Goal: Task Accomplishment & Management: Complete application form

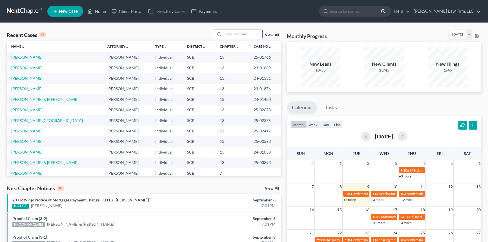
drag, startPoint x: 236, startPoint y: 32, endPoint x: 244, endPoint y: 32, distance: 7.3
click at [237, 31] on input "search" at bounding box center [242, 34] width 39 height 8
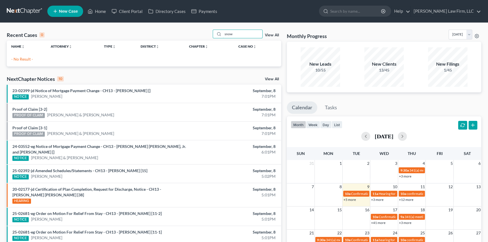
type input "snow"
click at [72, 8] on link "New Case" at bounding box center [65, 11] width 36 height 11
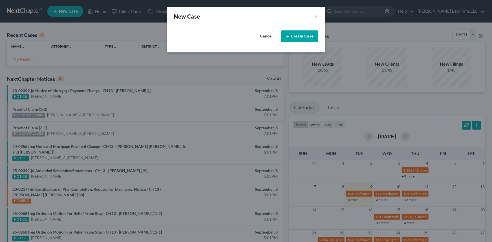
select select "72"
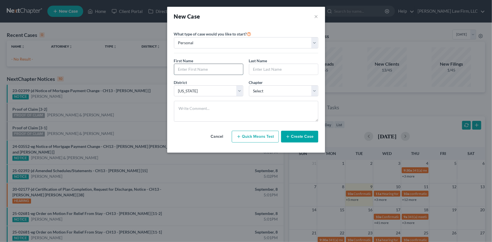
click at [178, 68] on input "text" at bounding box center [208, 69] width 69 height 11
type input "[PERSON_NAME]"
type input "Snow"
click at [316, 90] on select "Select 7 11 12 13" at bounding box center [283, 90] width 69 height 11
select select "0"
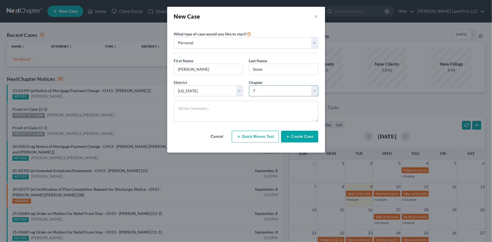
click at [249, 85] on select "Select 7 11 12 13" at bounding box center [283, 90] width 69 height 11
click at [297, 136] on button "Create Case" at bounding box center [299, 137] width 37 height 12
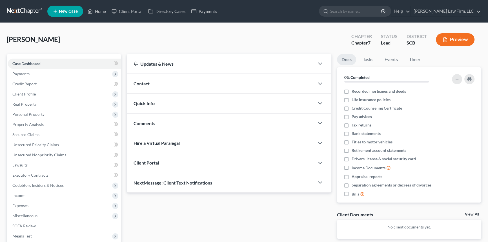
click at [149, 81] on span "Contact" at bounding box center [142, 83] width 16 height 5
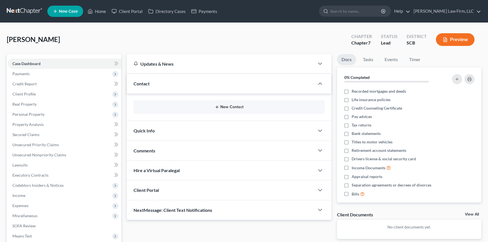
click at [229, 107] on button "New Contact" at bounding box center [229, 107] width 182 height 5
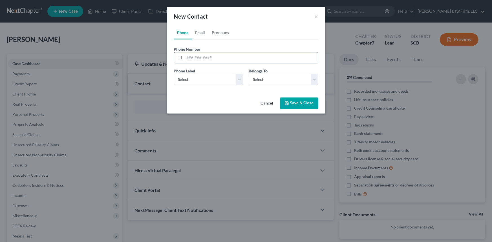
click at [192, 56] on input "tel" at bounding box center [251, 57] width 133 height 11
type input "4108319368"
click at [208, 80] on select "Select Mobile Home Work Other" at bounding box center [208, 79] width 69 height 11
select select "0"
click at [174, 74] on select "Select Mobile Home Work Other" at bounding box center [208, 79] width 69 height 11
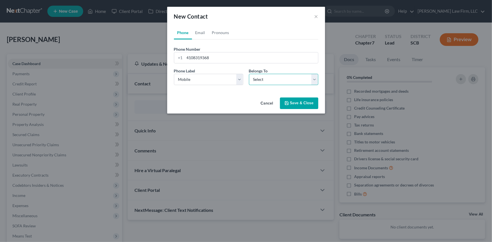
drag, startPoint x: 315, startPoint y: 78, endPoint x: 305, endPoint y: 79, distance: 9.6
click at [315, 78] on select "Select Client Other" at bounding box center [283, 79] width 69 height 11
select select "0"
click at [249, 74] on select "Select Client Other" at bounding box center [283, 79] width 69 height 11
select select "0"
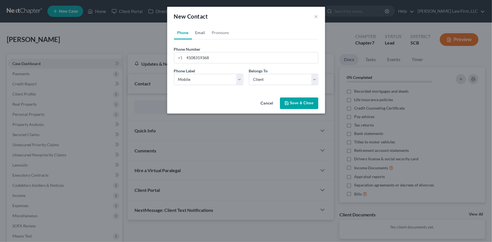
click at [200, 30] on link "Email" at bounding box center [200, 33] width 17 height 14
click at [188, 56] on input "email" at bounding box center [251, 57] width 133 height 11
type input "[EMAIL_ADDRESS][DOMAIN_NAME]"
click at [193, 79] on select "Select Home Work Other" at bounding box center [208, 79] width 69 height 11
select select "0"
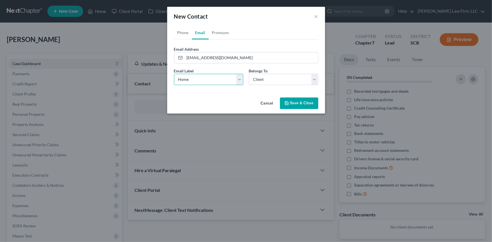
click at [174, 74] on select "Select Home Work Other" at bounding box center [208, 79] width 69 height 11
click at [293, 101] on button "Save & Close" at bounding box center [299, 104] width 38 height 12
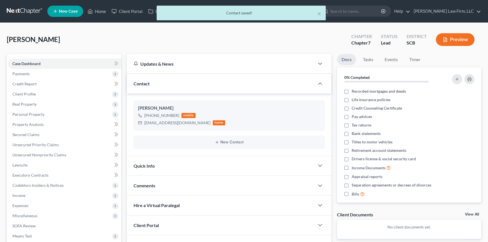
click at [153, 164] on span "Quick Info" at bounding box center [144, 165] width 21 height 5
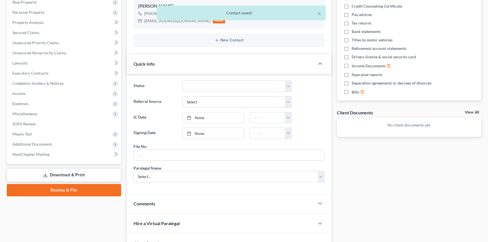
scroll to position [102, 0]
click at [145, 153] on input "text" at bounding box center [229, 154] width 191 height 11
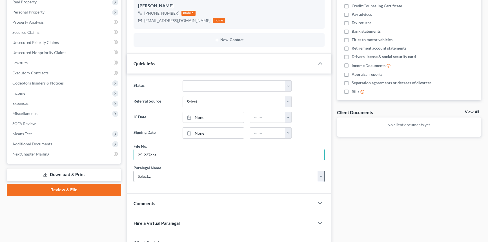
type input "25-237chs"
drag, startPoint x: 137, startPoint y: 172, endPoint x: 140, endPoint y: 180, distance: 7.7
click at [137, 173] on select "Select... [PERSON_NAME] [PERSON_NAME] [PERSON_NAME] [PERSON_NAME]" at bounding box center [229, 176] width 191 height 11
select select "0"
click at [134, 171] on select "Select... [PERSON_NAME] [PERSON_NAME] [PERSON_NAME] [PERSON_NAME]" at bounding box center [229, 176] width 191 height 11
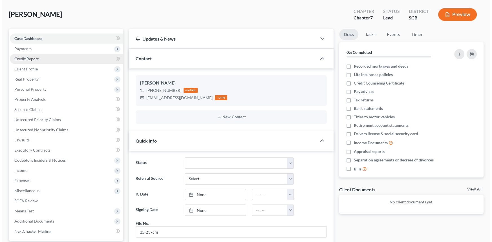
scroll to position [0, 0]
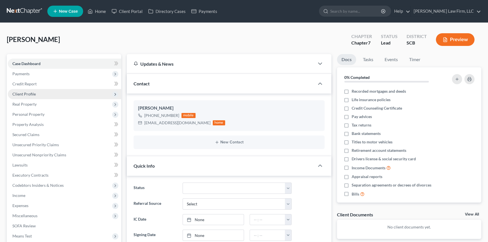
click at [24, 92] on span "Client Profile" at bounding box center [23, 94] width 23 height 5
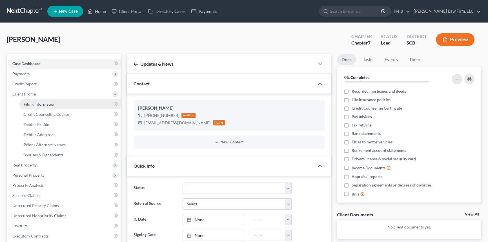
click at [42, 103] on span "Filing Information" at bounding box center [40, 104] width 32 height 5
select select "1"
select select "0"
select select "72"
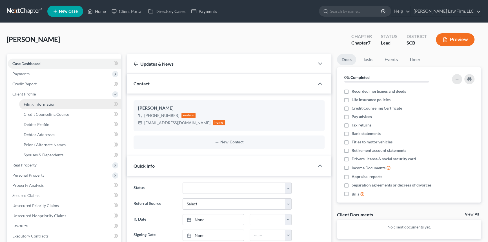
select select "42"
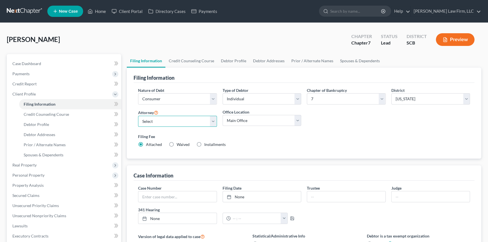
click at [214, 122] on select "Select [PERSON_NAME] - SCB [PERSON_NAME] - SCB" at bounding box center [177, 121] width 79 height 11
select select "0"
click at [138, 116] on select "Select [PERSON_NAME] - SCB [PERSON_NAME] - SCB" at bounding box center [177, 121] width 79 height 11
click at [35, 123] on span "Debtor Profile" at bounding box center [36, 124] width 25 height 5
select select "0"
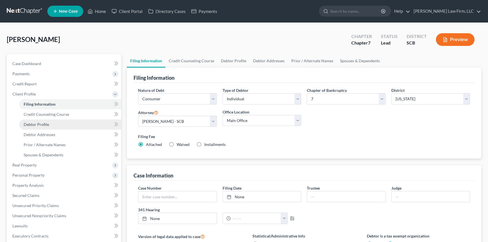
select select "0"
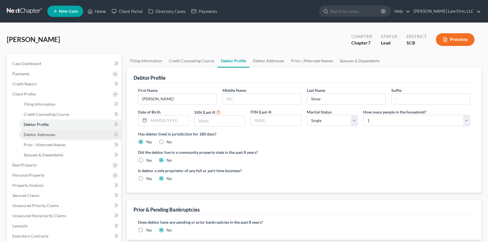
click at [40, 133] on span "Debtor Addresses" at bounding box center [40, 134] width 32 height 5
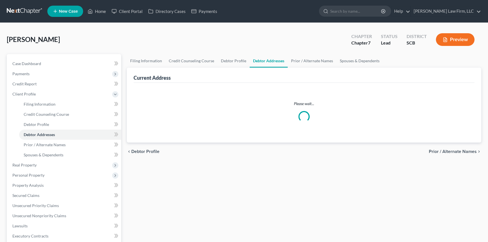
select select "0"
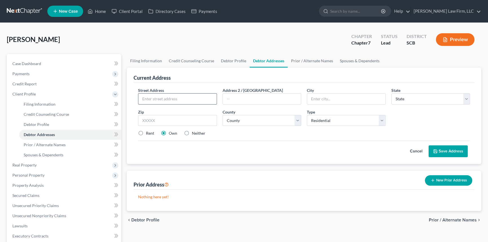
drag, startPoint x: 145, startPoint y: 97, endPoint x: 149, endPoint y: 96, distance: 4.4
click at [149, 97] on input "text" at bounding box center [177, 99] width 78 height 11
click at [166, 98] on input "1839 Mepkin road D8" at bounding box center [177, 99] width 78 height 11
type input "1839 Mepkin Road D8"
click at [323, 99] on input "text" at bounding box center [346, 99] width 78 height 11
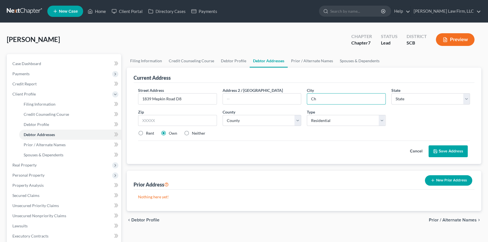
type input "[GEOGRAPHIC_DATA]"
click at [400, 98] on select "State [US_STATE] AK AR AZ CA CO CT DE DC [GEOGRAPHIC_DATA] [GEOGRAPHIC_DATA] GU…" at bounding box center [430, 98] width 79 height 11
select select "42"
click at [400, 97] on select "State [US_STATE] AK AR AZ CA CO CT DE DC [GEOGRAPHIC_DATA] [GEOGRAPHIC_DATA] GU…" at bounding box center [430, 98] width 79 height 11
click at [146, 131] on label "Rent" at bounding box center [150, 133] width 8 height 6
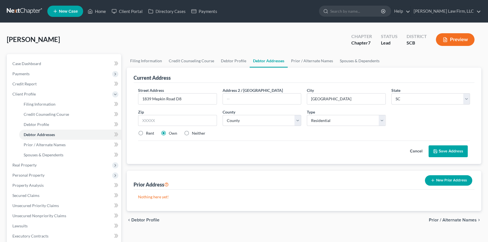
click at [148, 131] on input "Rent" at bounding box center [150, 132] width 4 height 4
radio input "true"
click at [443, 148] on button "Save Address" at bounding box center [448, 151] width 39 height 12
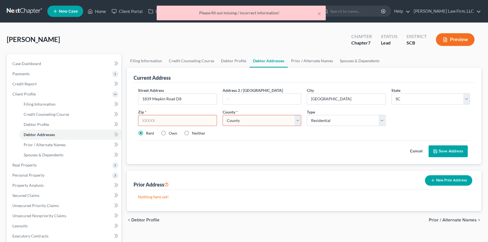
click at [145, 120] on input "text" at bounding box center [177, 120] width 79 height 11
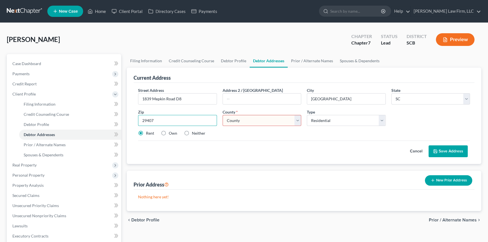
type input "29407"
click at [298, 119] on select "County [GEOGRAPHIC_DATA] [GEOGRAPHIC_DATA] [GEOGRAPHIC_DATA] [GEOGRAPHIC_DATA] …" at bounding box center [262, 120] width 79 height 11
select select "9"
click at [223, 115] on select "County [GEOGRAPHIC_DATA] [GEOGRAPHIC_DATA] [GEOGRAPHIC_DATA] [GEOGRAPHIC_DATA] …" at bounding box center [262, 120] width 79 height 11
click at [448, 148] on button "Save Address" at bounding box center [448, 151] width 39 height 12
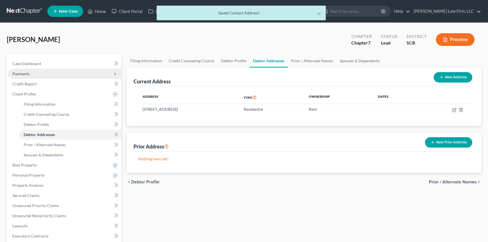
click at [23, 69] on span "Payments" at bounding box center [64, 74] width 113 height 10
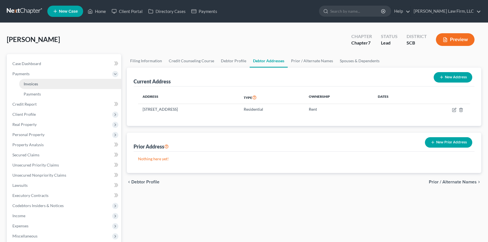
click at [35, 81] on span "Invoices" at bounding box center [31, 83] width 14 height 5
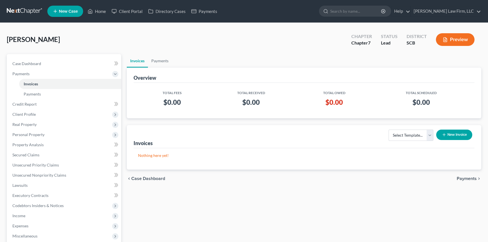
click at [456, 134] on button "New Invoice" at bounding box center [454, 135] width 36 height 10
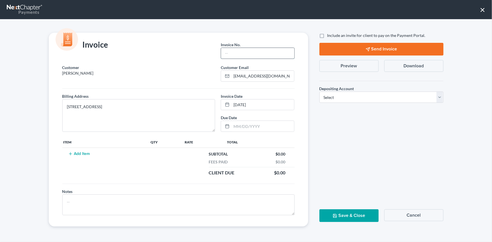
click at [233, 54] on input "text" at bounding box center [257, 53] width 73 height 11
type input "25-237chs"
click at [86, 154] on button "Add Item" at bounding box center [79, 154] width 25 height 5
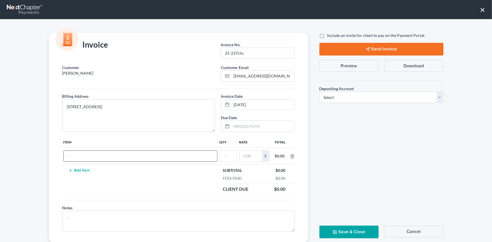
click at [77, 156] on input "text" at bounding box center [140, 156] width 153 height 11
type input "c"
type input "Chapter 7 fees"
click at [228, 159] on input "text" at bounding box center [228, 156] width 17 height 11
type input "1"
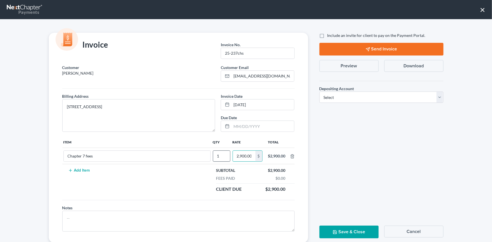
scroll to position [0, 1]
type input "2,900.00"
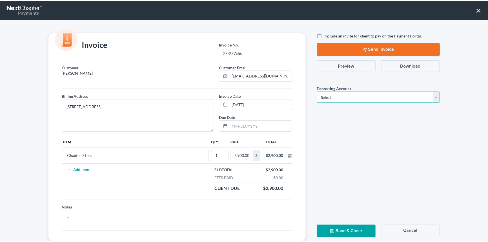
scroll to position [0, 0]
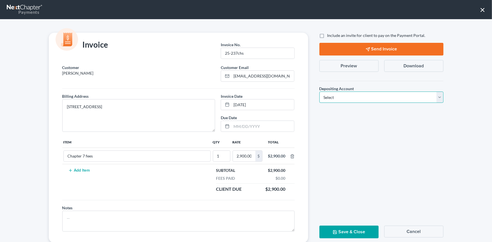
drag, startPoint x: 437, startPoint y: 94, endPoint x: 429, endPoint y: 94, distance: 7.3
click at [437, 94] on select "Select Operation Trust" at bounding box center [381, 97] width 124 height 11
select select "1"
click at [319, 92] on select "Select Operation Trust" at bounding box center [381, 97] width 124 height 11
click at [349, 229] on button "Save & Close" at bounding box center [348, 232] width 59 height 13
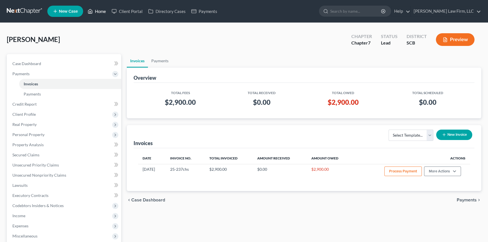
click at [98, 10] on link "Home" at bounding box center [97, 11] width 24 height 10
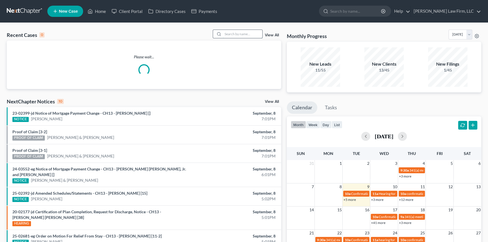
click at [238, 35] on input "search" at bounding box center [242, 34] width 39 height 8
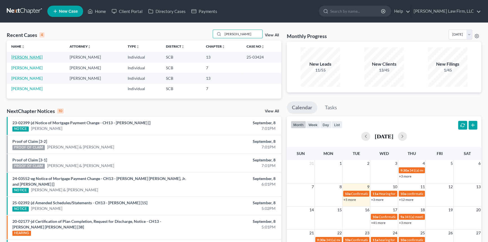
type input "[PERSON_NAME]"
click at [30, 55] on link "[PERSON_NAME]" at bounding box center [26, 57] width 31 height 5
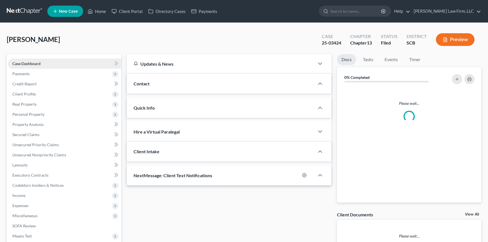
select select "0"
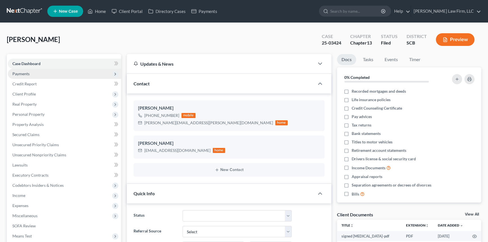
scroll to position [610, 0]
click at [27, 74] on span "Payments" at bounding box center [20, 73] width 17 height 5
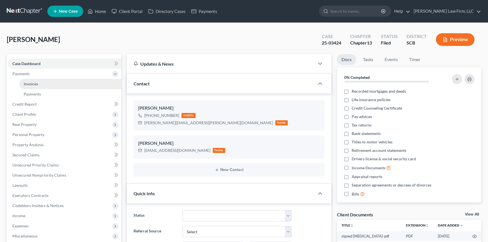
click at [27, 82] on span "Invoices" at bounding box center [31, 83] width 14 height 5
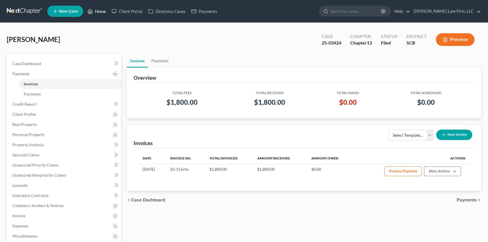
click at [104, 10] on link "Home" at bounding box center [97, 11] width 24 height 10
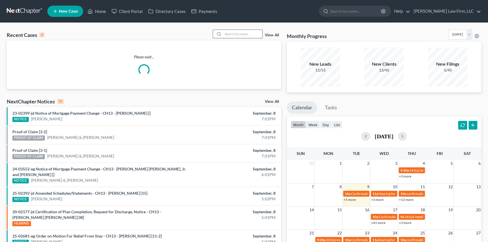
click at [223, 32] on input "search" at bounding box center [242, 34] width 39 height 8
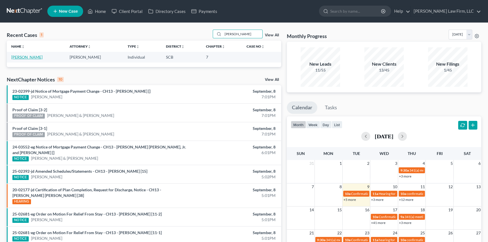
type input "[PERSON_NAME]"
click at [30, 57] on link "[PERSON_NAME]" at bounding box center [26, 57] width 31 height 5
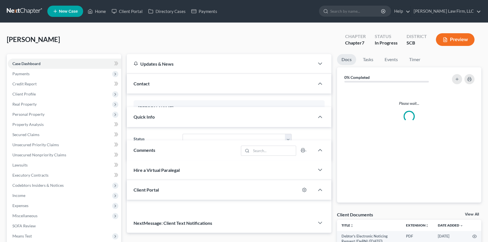
select select "1"
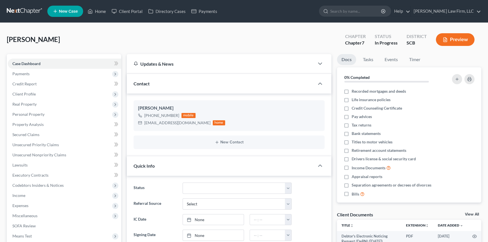
scroll to position [198, 0]
click at [21, 70] on span "Payments" at bounding box center [64, 74] width 113 height 10
drag, startPoint x: 37, startPoint y: 82, endPoint x: 203, endPoint y: 82, distance: 165.4
click at [38, 82] on link "Invoices" at bounding box center [70, 84] width 102 height 10
